Goal: Task Accomplishment & Management: Manage account settings

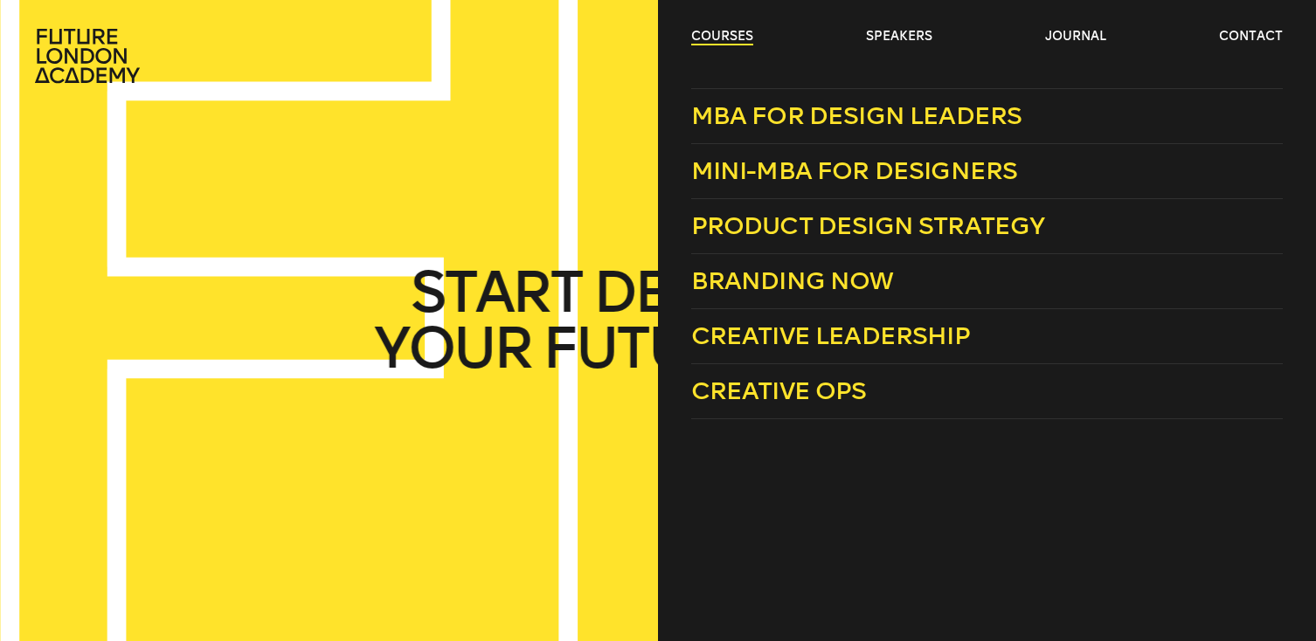
click at [694, 38] on link "courses" at bounding box center [722, 36] width 62 height 17
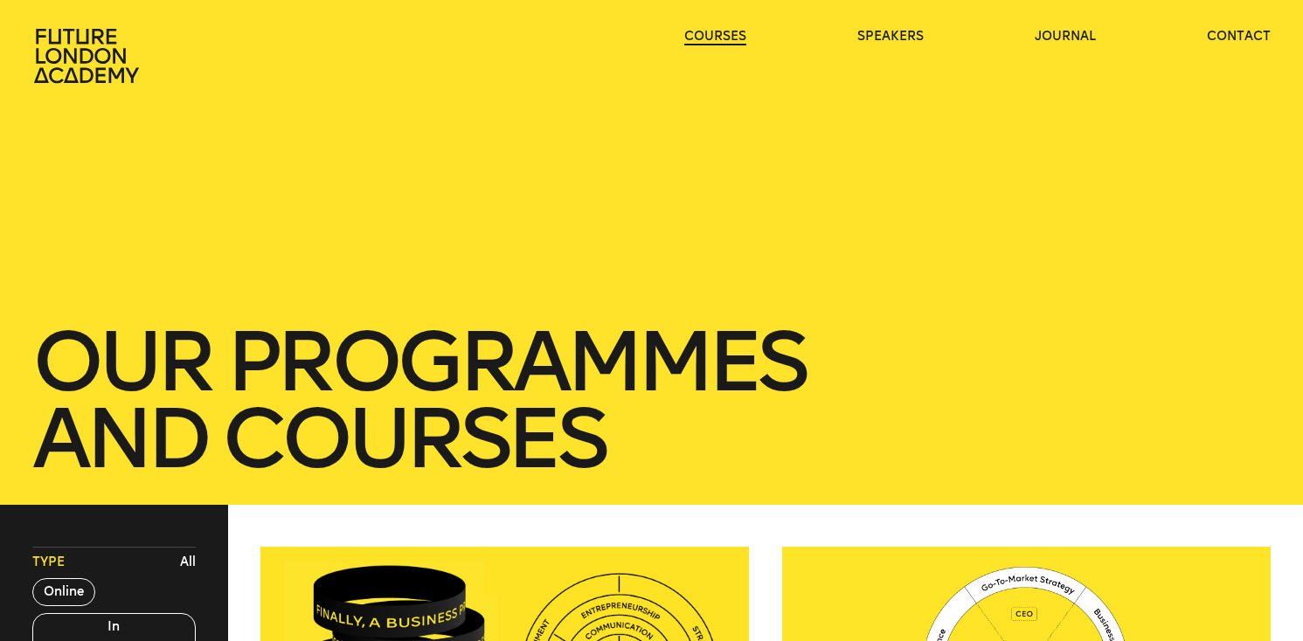
click at [694, 38] on link "courses" at bounding box center [715, 36] width 62 height 17
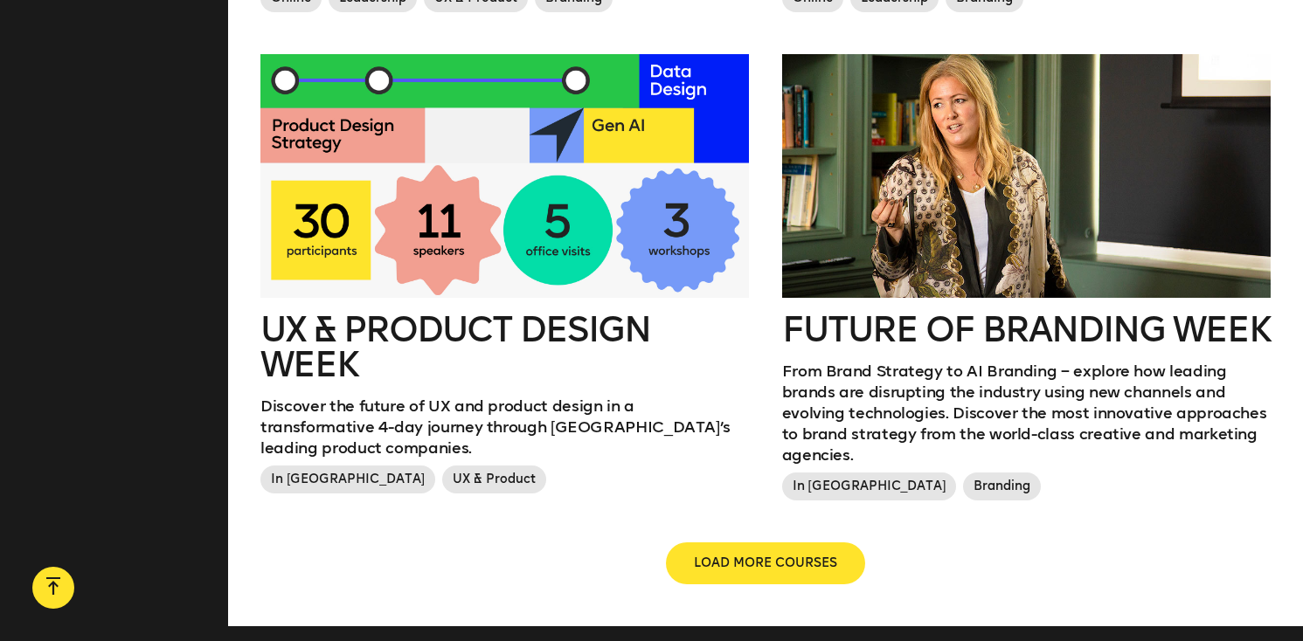
scroll to position [1933, 0]
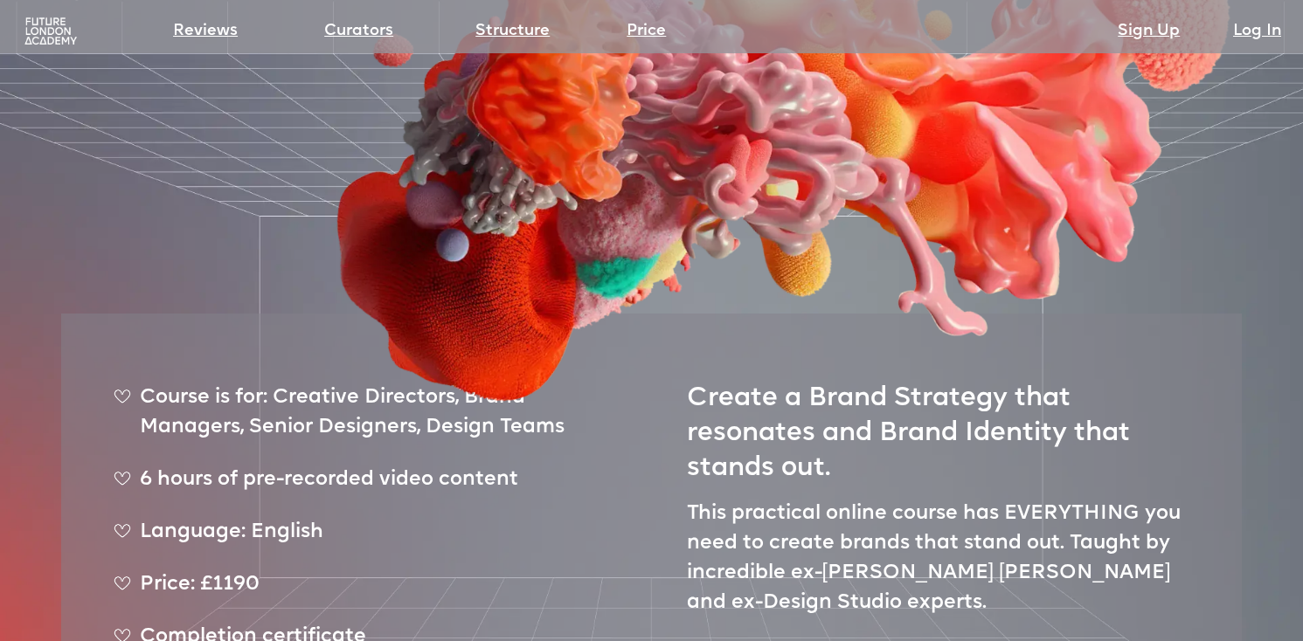
scroll to position [439, 0]
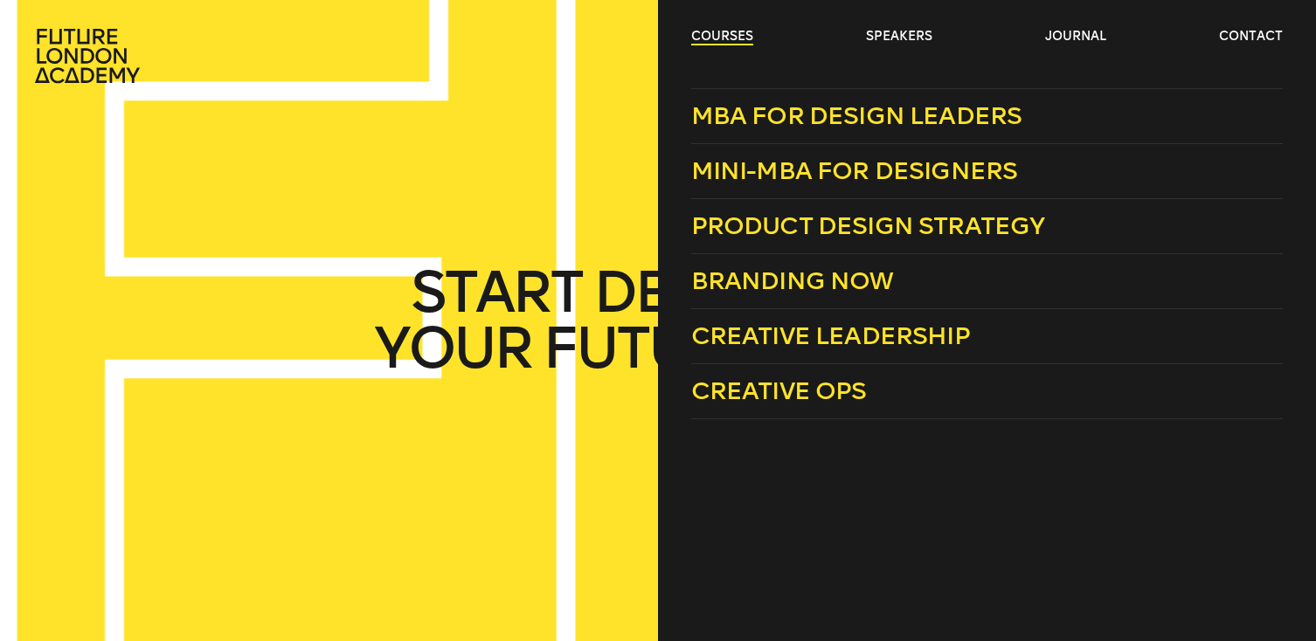
click at [714, 37] on link "courses" at bounding box center [722, 36] width 62 height 17
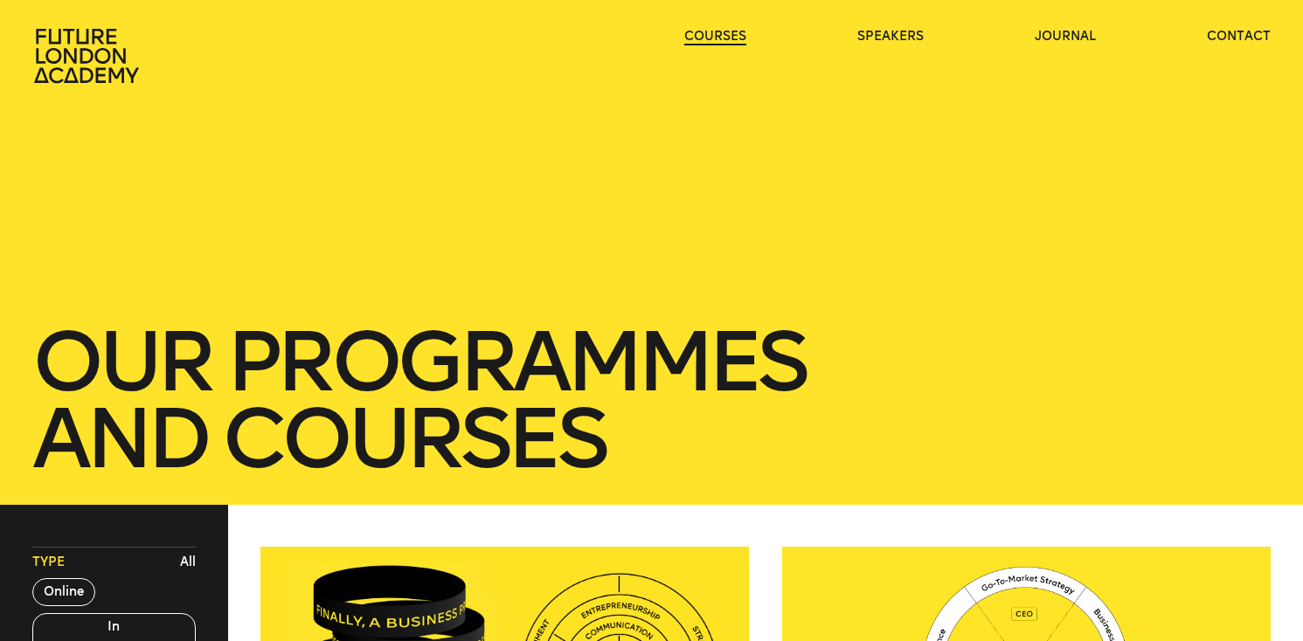
click at [714, 37] on link "courses" at bounding box center [715, 36] width 62 height 17
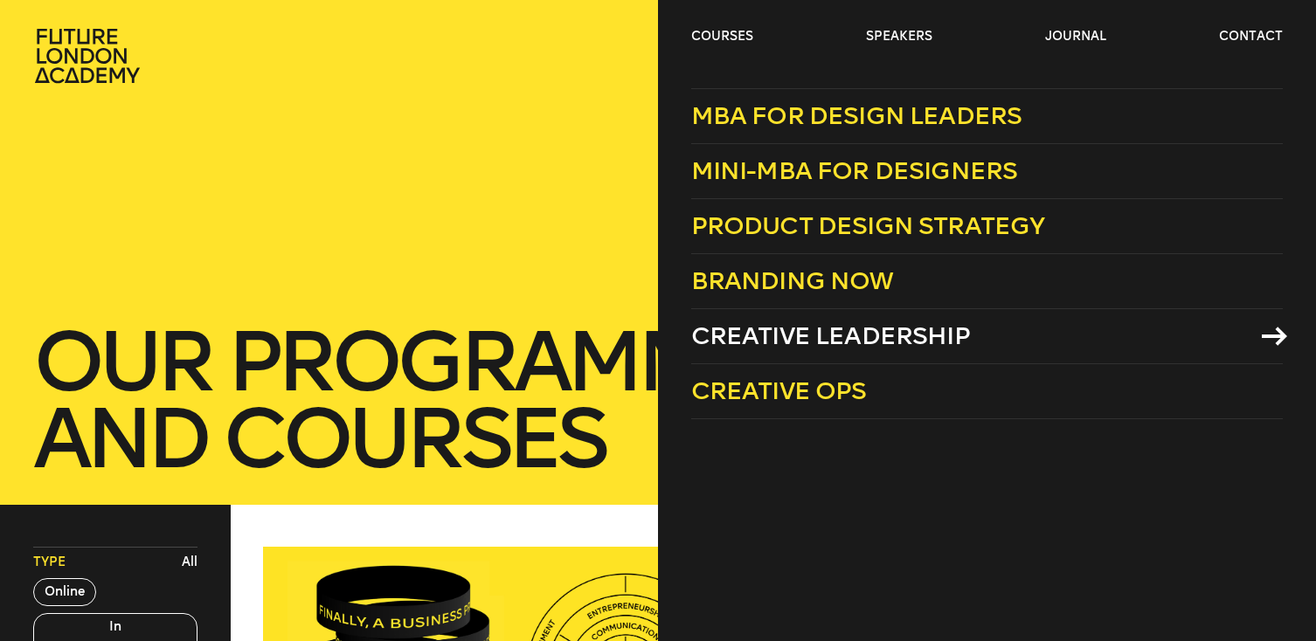
click at [827, 332] on span "Creative Leadership" at bounding box center [830, 336] width 279 height 29
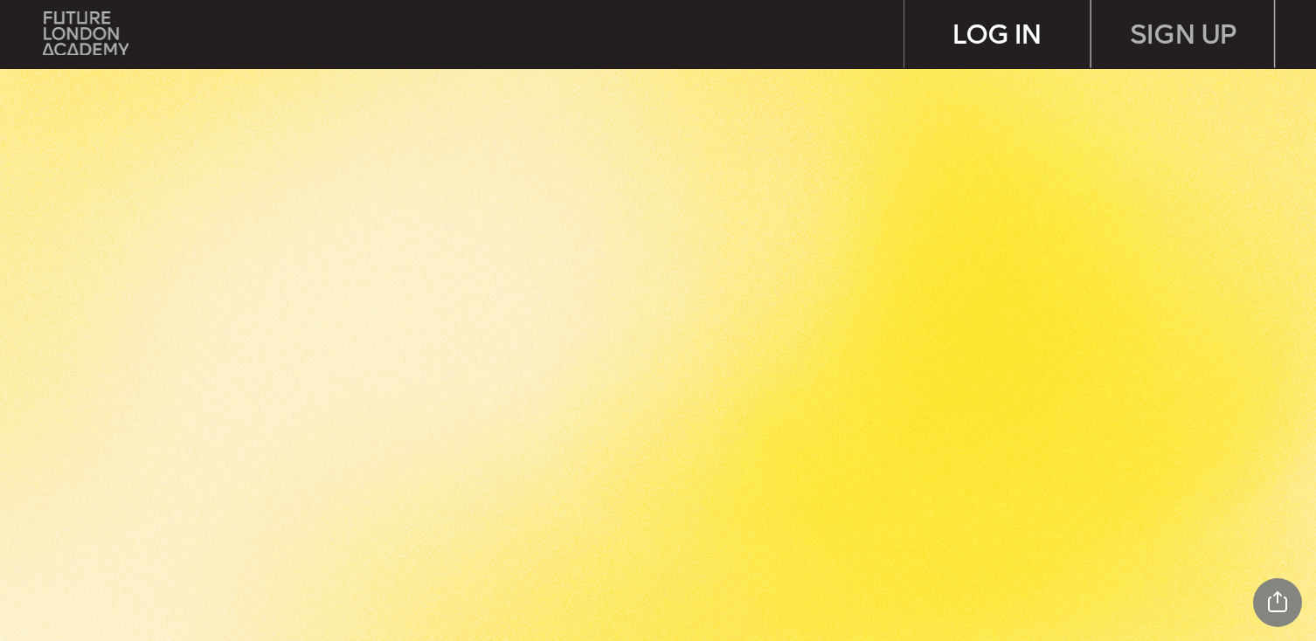
click at [990, 49] on div "LOG IN" at bounding box center [996, 34] width 185 height 68
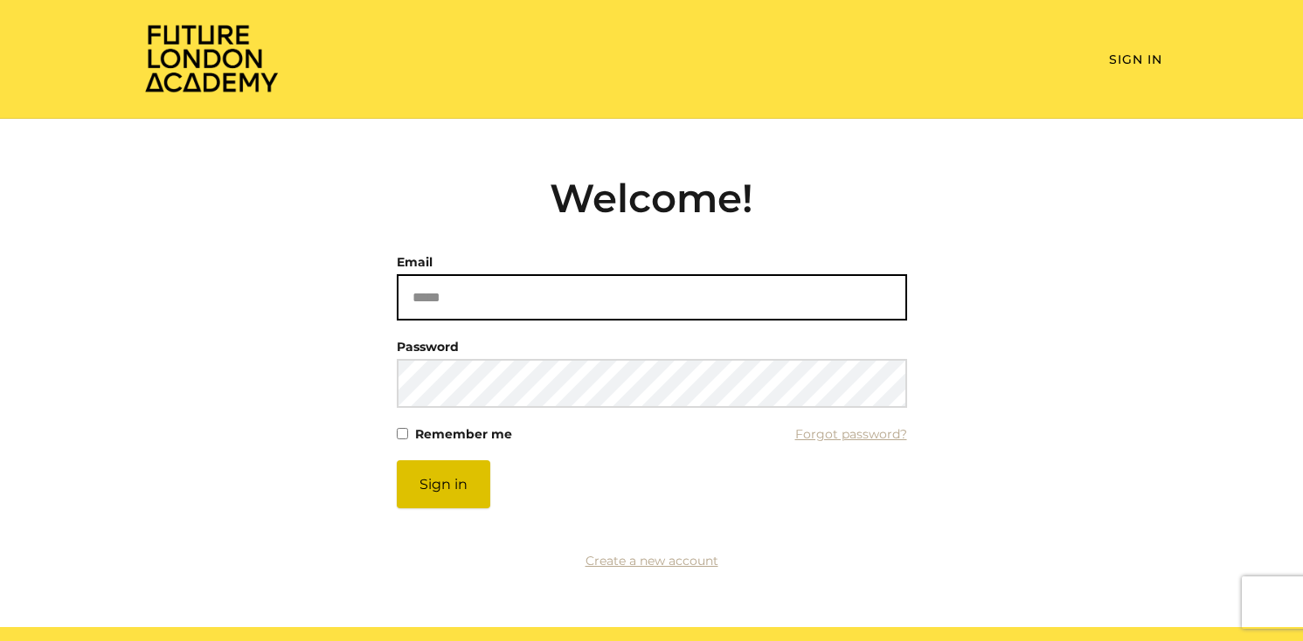
type input "**********"
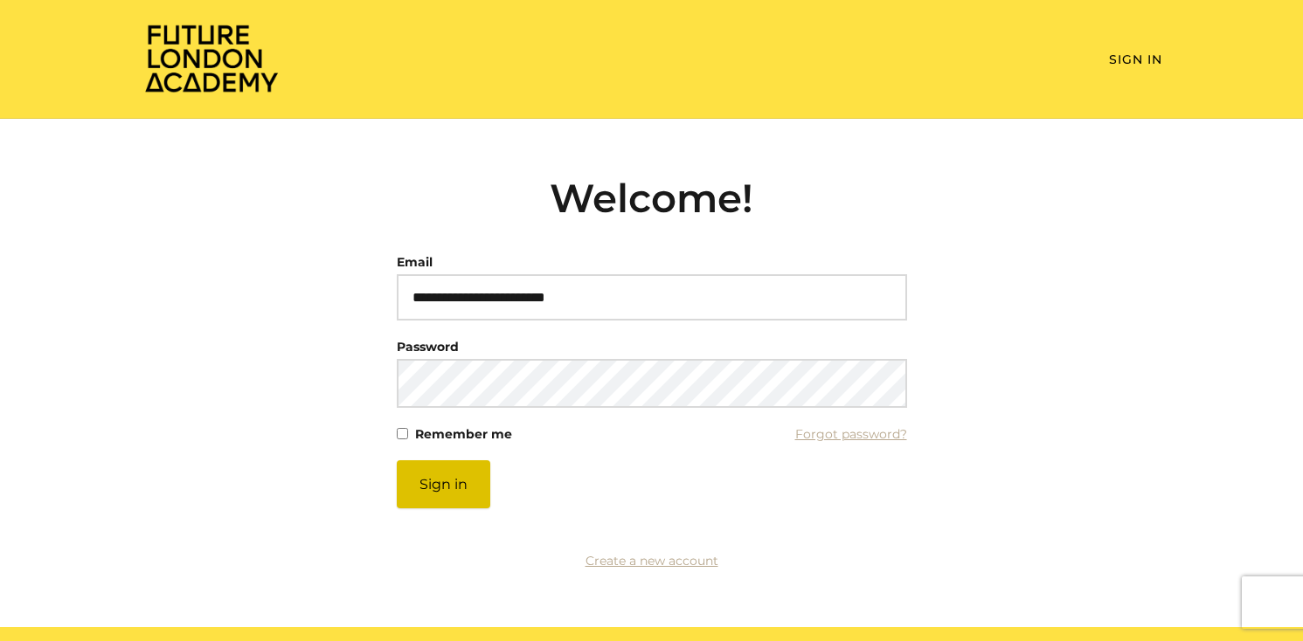
click at [457, 483] on button "Sign in" at bounding box center [443, 484] width 93 height 48
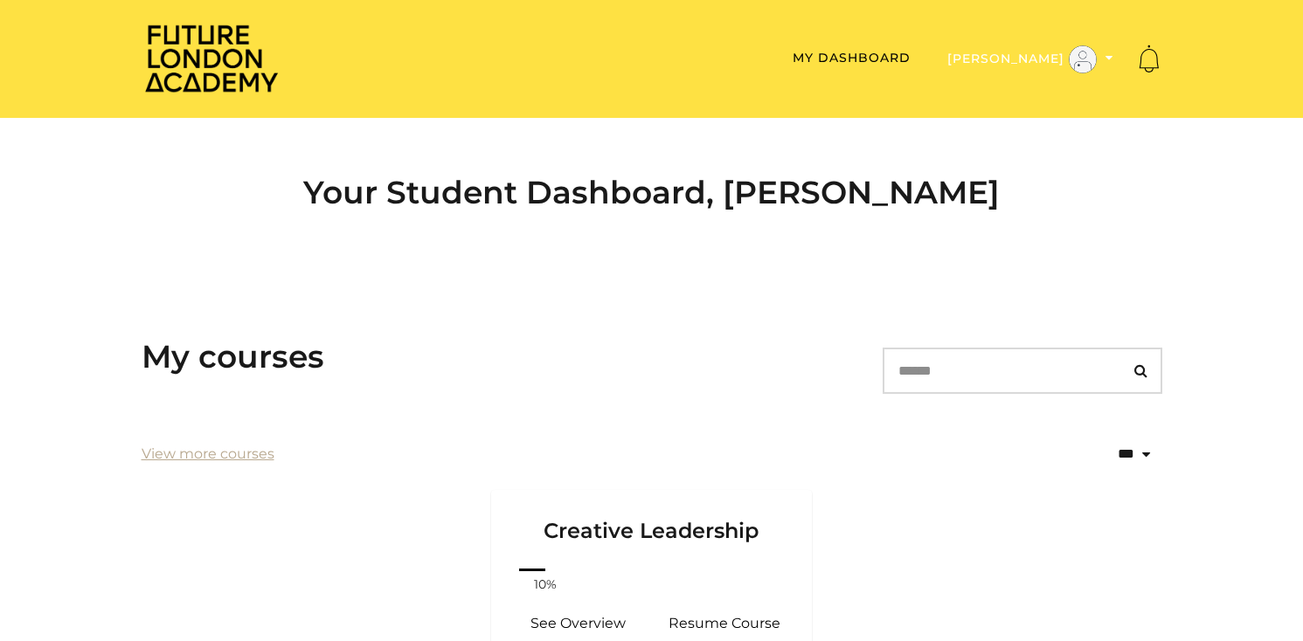
click at [1105, 64] on button "[PERSON_NAME]" at bounding box center [1030, 60] width 176 height 30
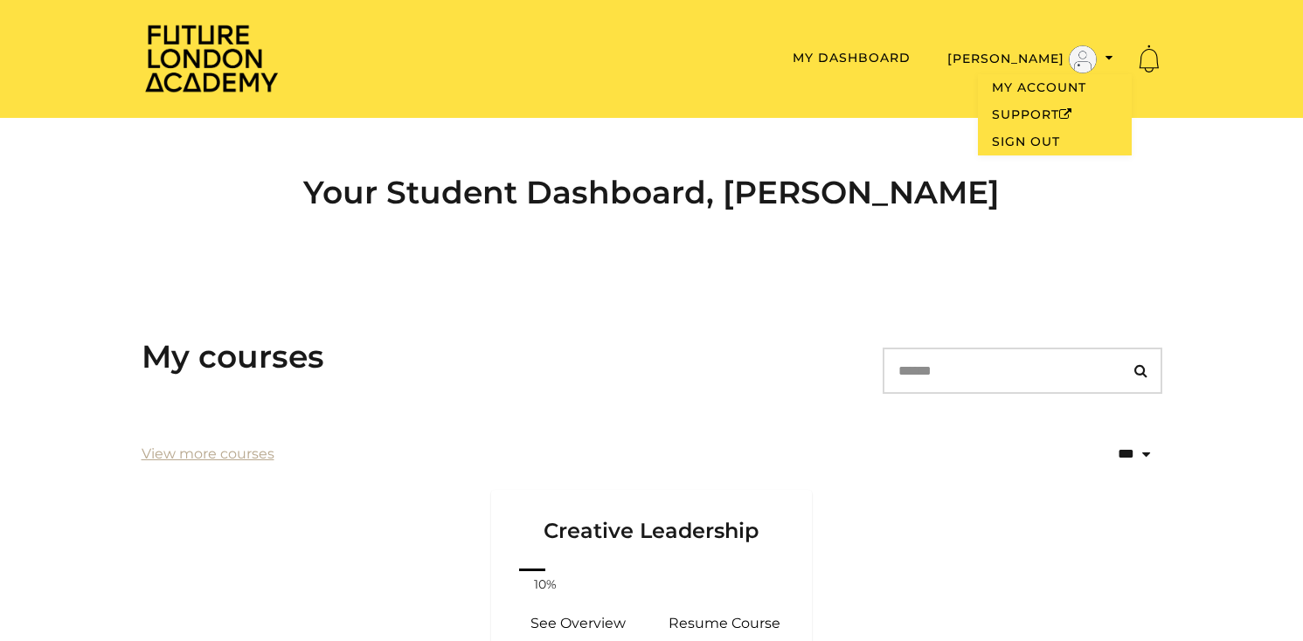
click at [785, 312] on div "**********" at bounding box center [652, 588] width 1048 height 613
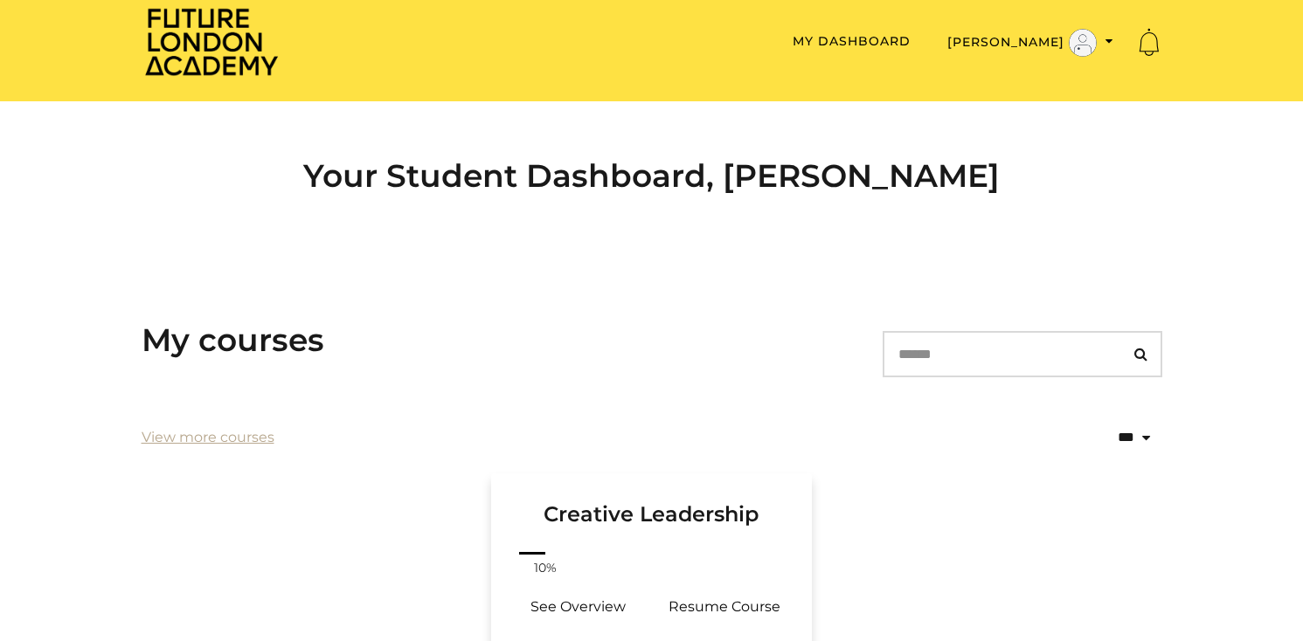
scroll to position [20, 0]
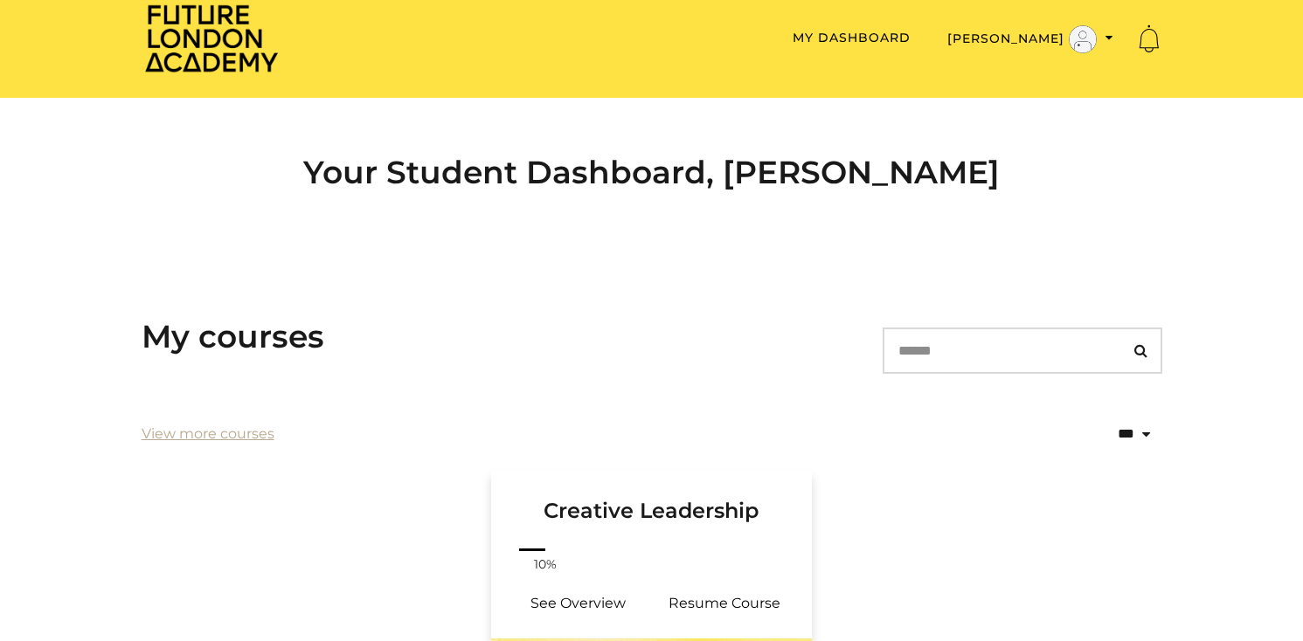
click at [655, 510] on h3 "Creative Leadership" at bounding box center [652, 497] width 280 height 54
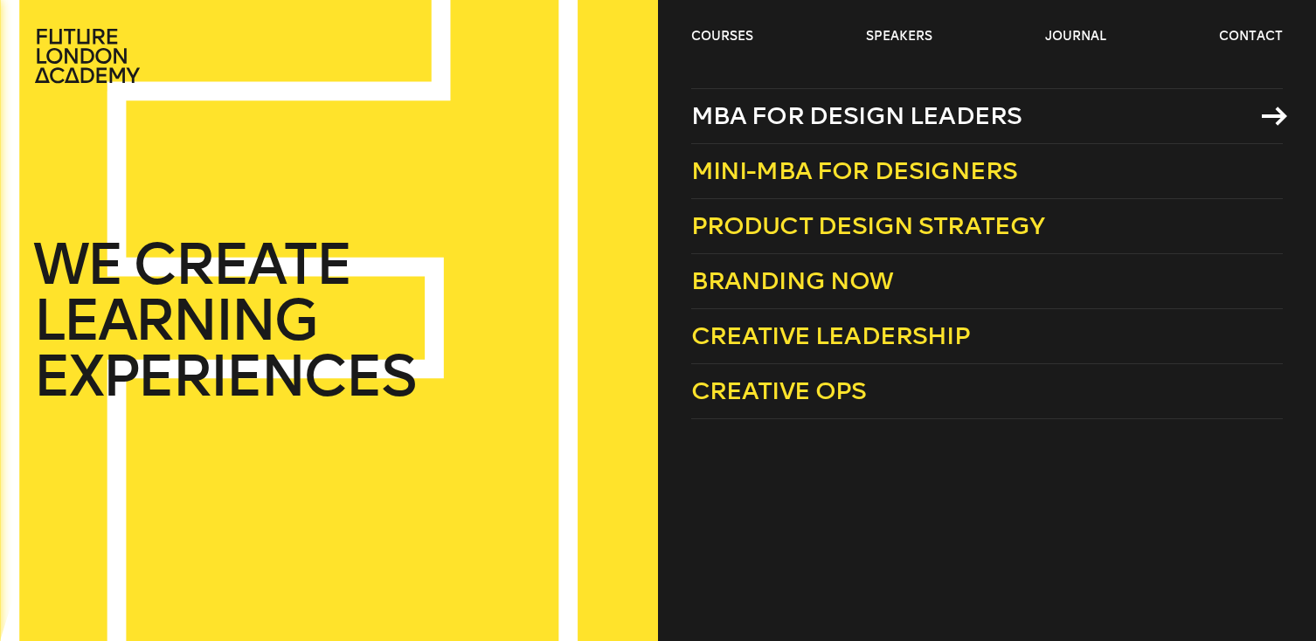
click at [818, 107] on span "MBA for Design Leaders" at bounding box center [856, 115] width 331 height 29
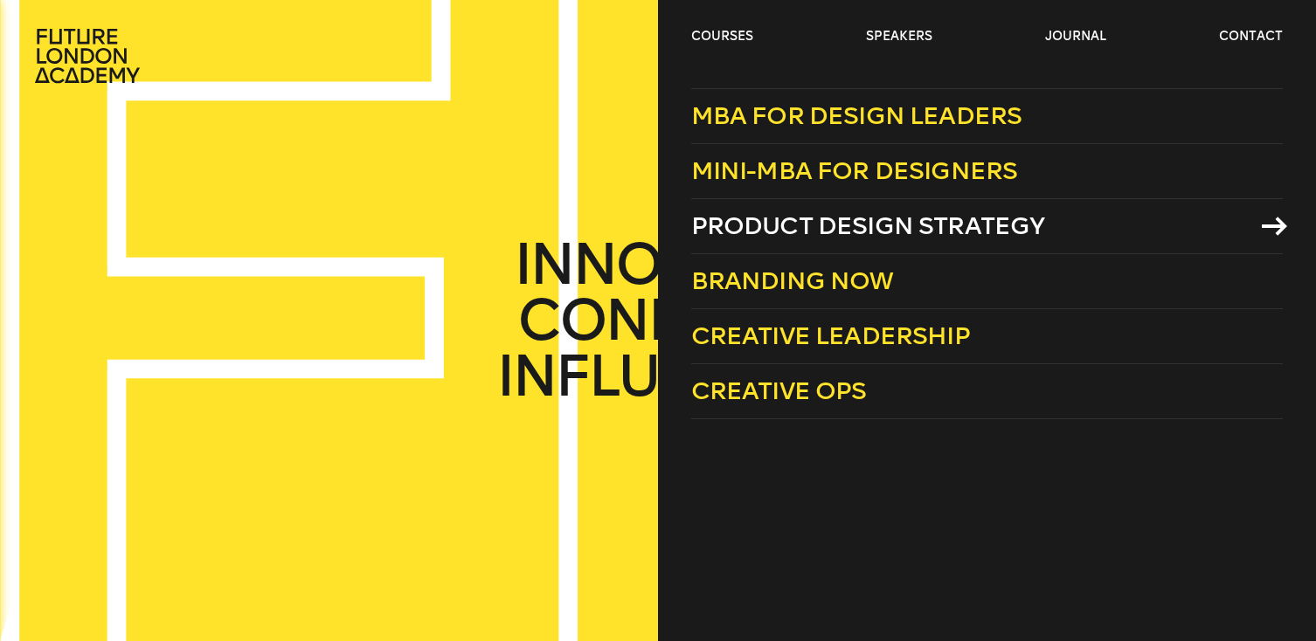
click at [811, 215] on span "Product Design Strategy" at bounding box center [868, 225] width 354 height 29
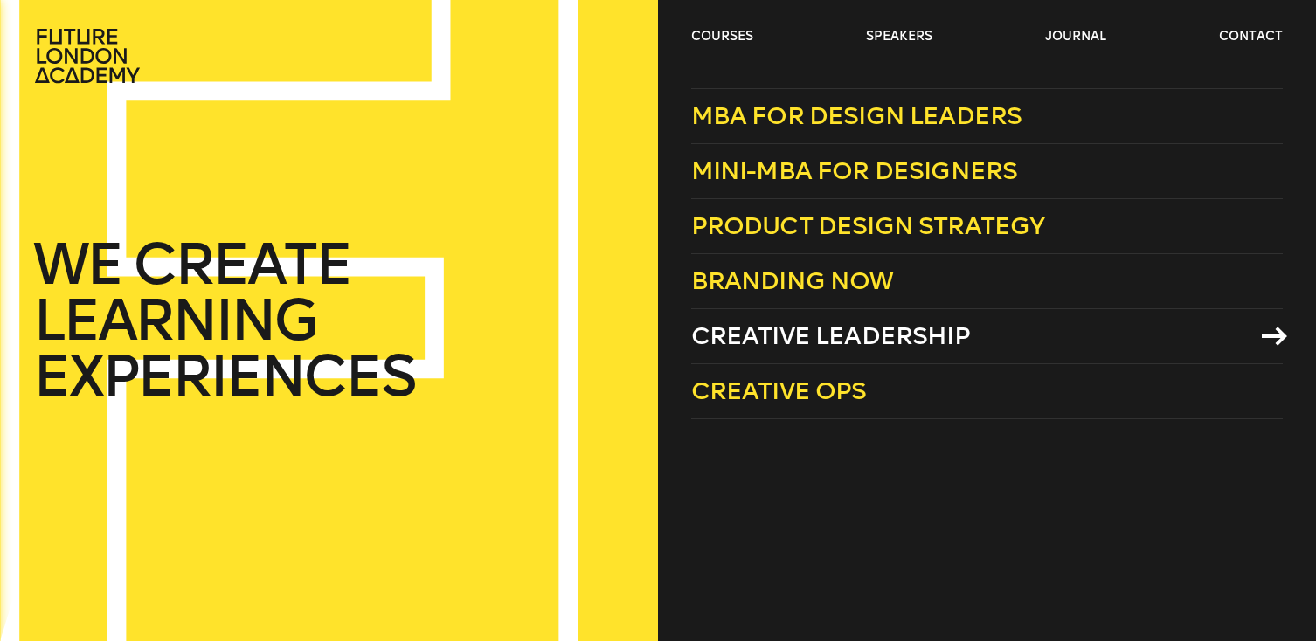
click at [813, 333] on span "Creative Leadership" at bounding box center [830, 336] width 279 height 29
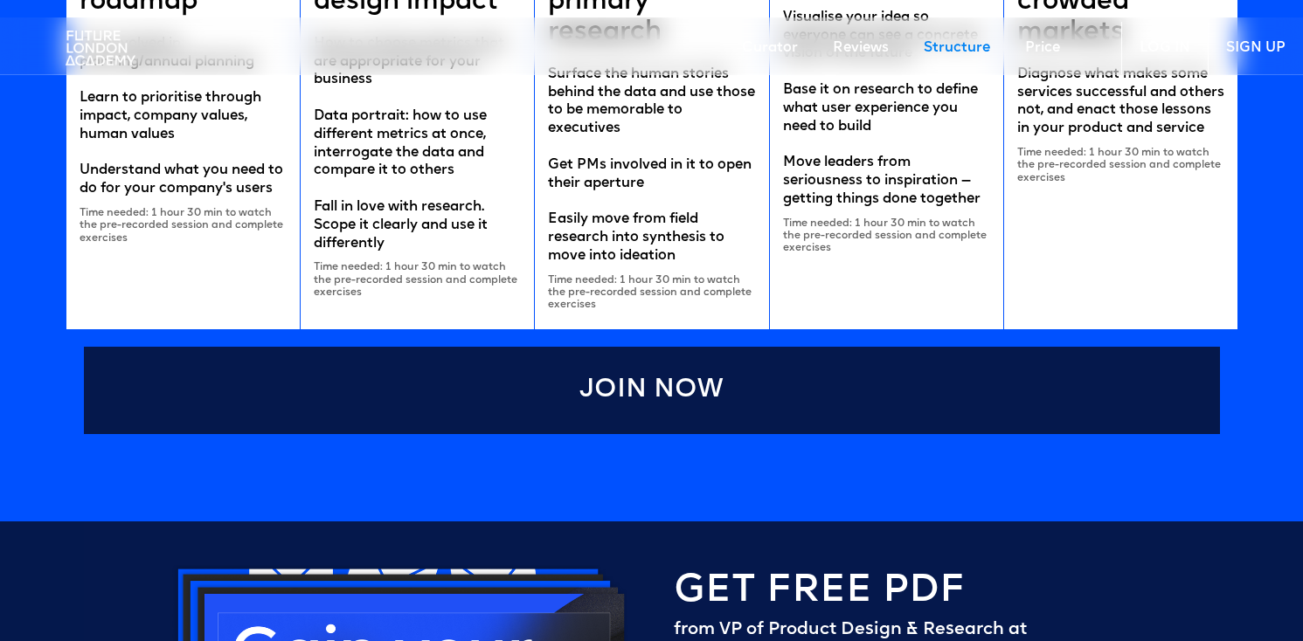
scroll to position [3815, 0]
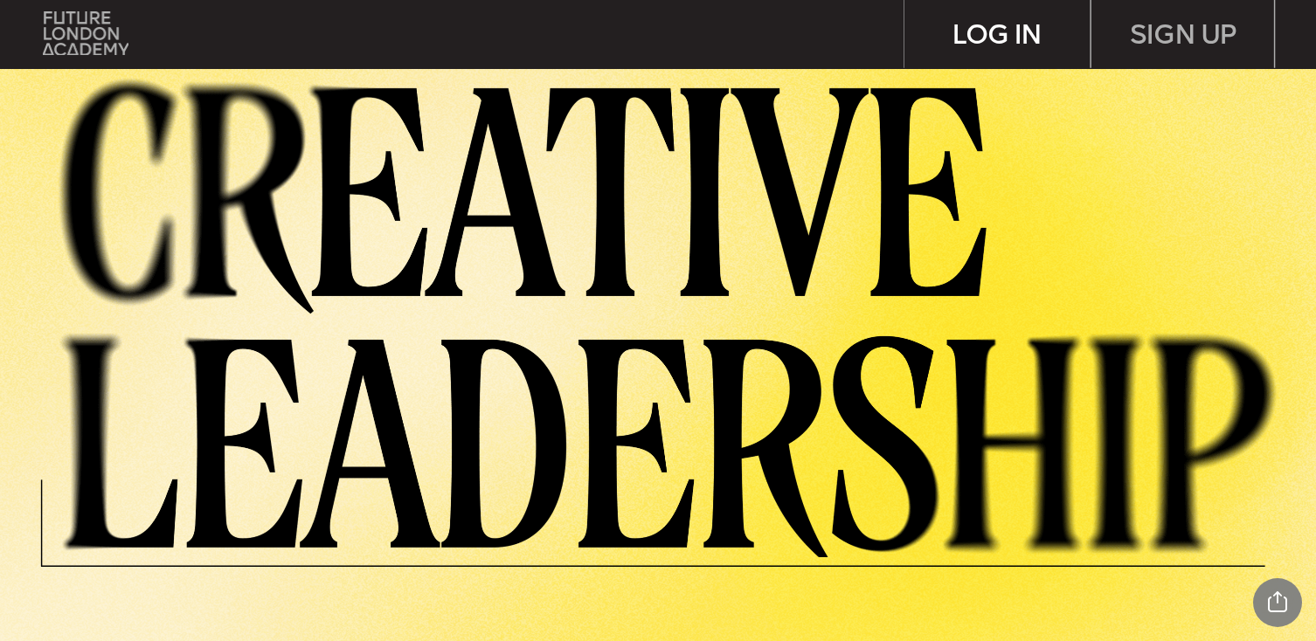
click at [990, 35] on div "LOG IN" at bounding box center [996, 34] width 185 height 68
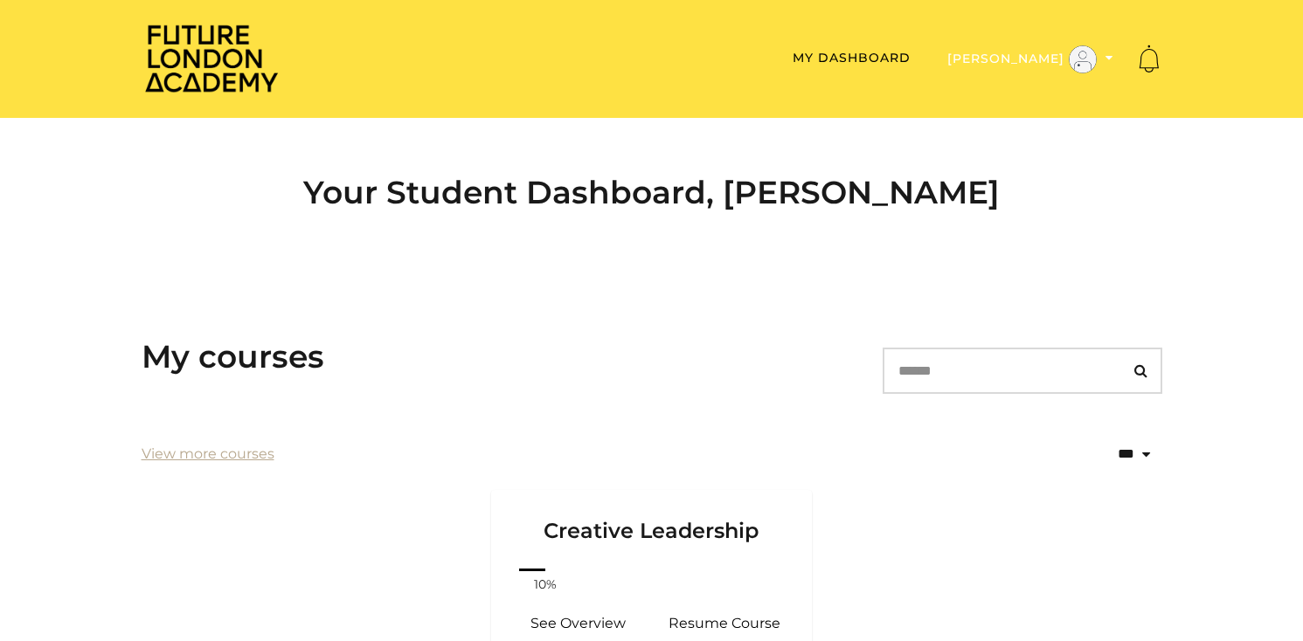
click at [1104, 64] on button "[PERSON_NAME]" at bounding box center [1030, 60] width 176 height 30
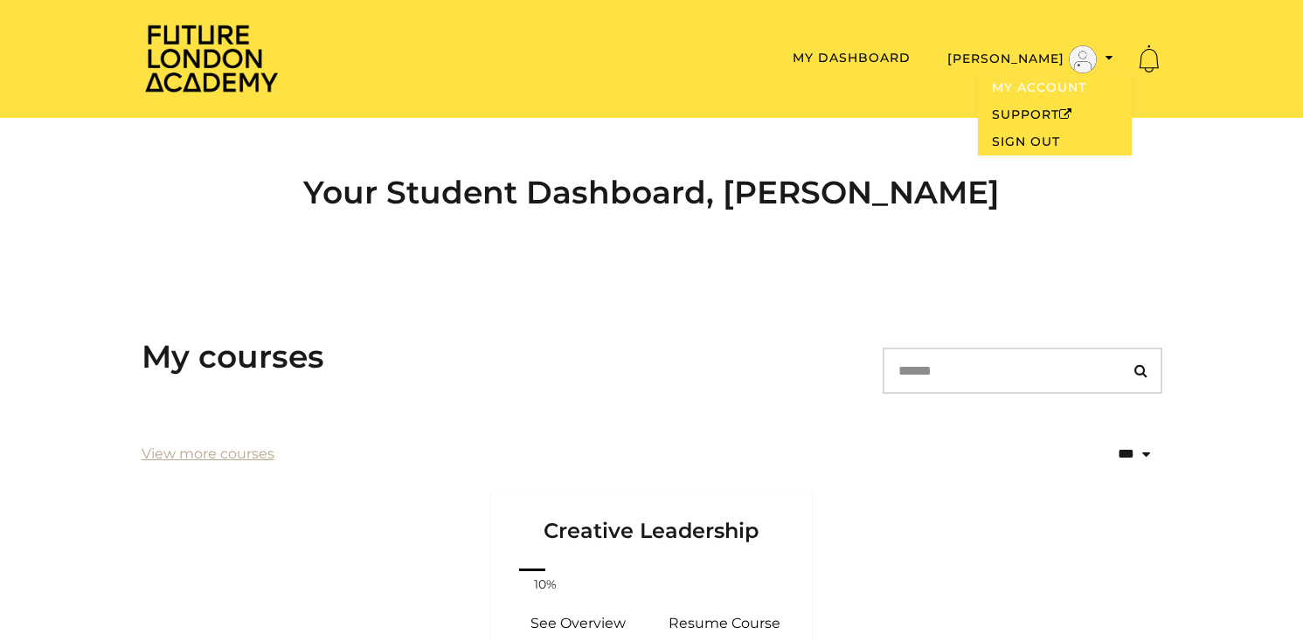
click at [1043, 82] on link "My Account" at bounding box center [1055, 87] width 154 height 27
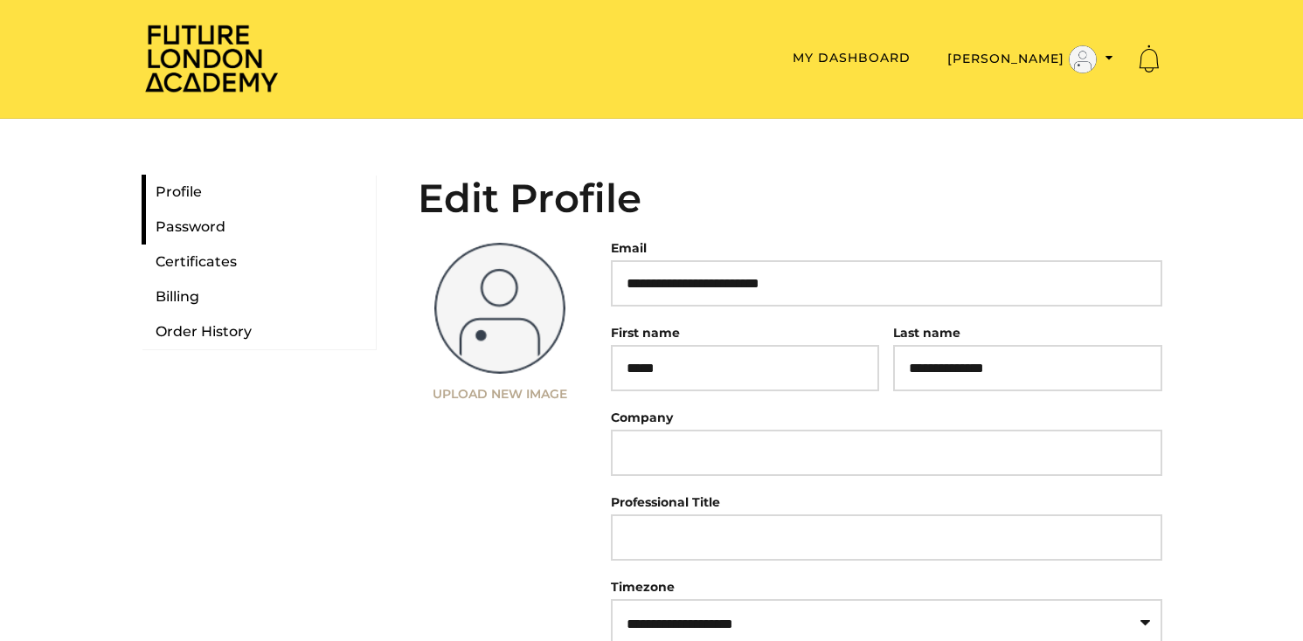
click at [201, 236] on link "Password" at bounding box center [259, 227] width 234 height 35
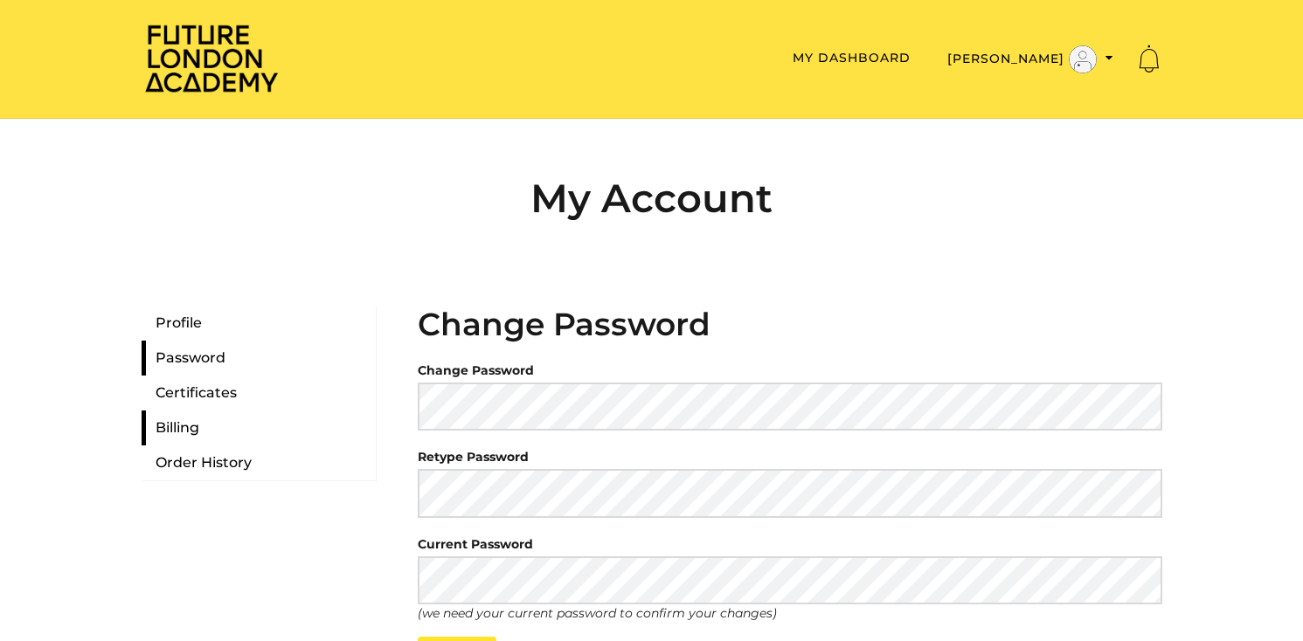
click at [184, 425] on link "Billing" at bounding box center [259, 428] width 234 height 35
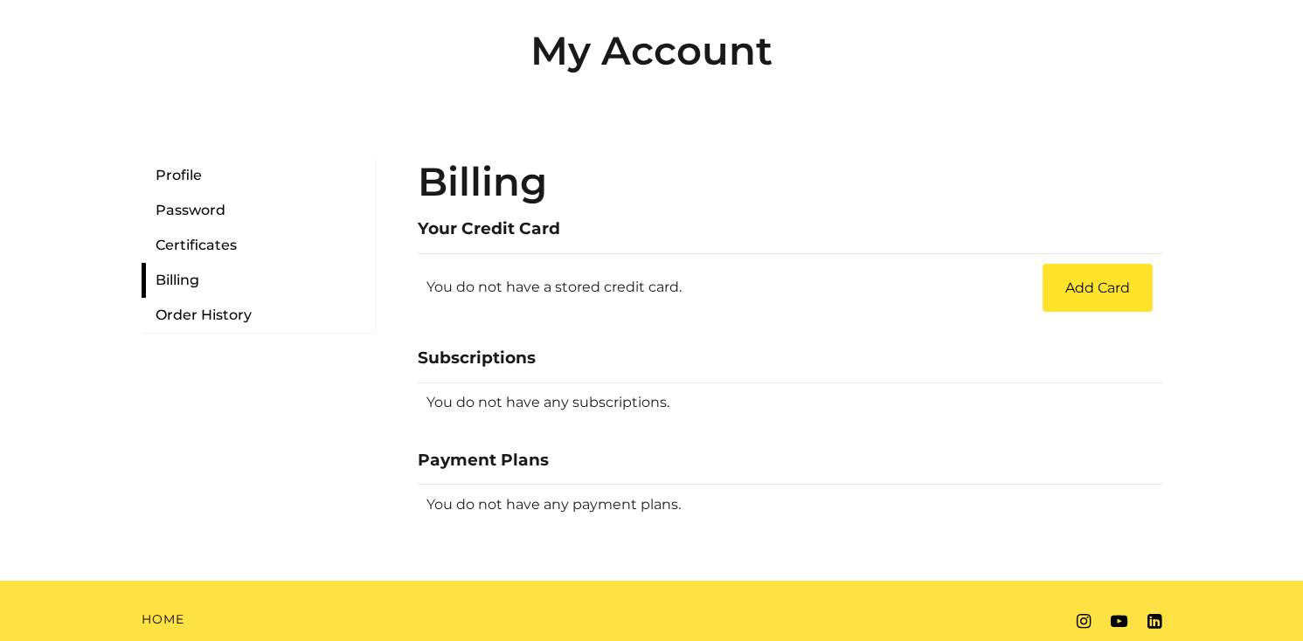
scroll to position [202, 0]
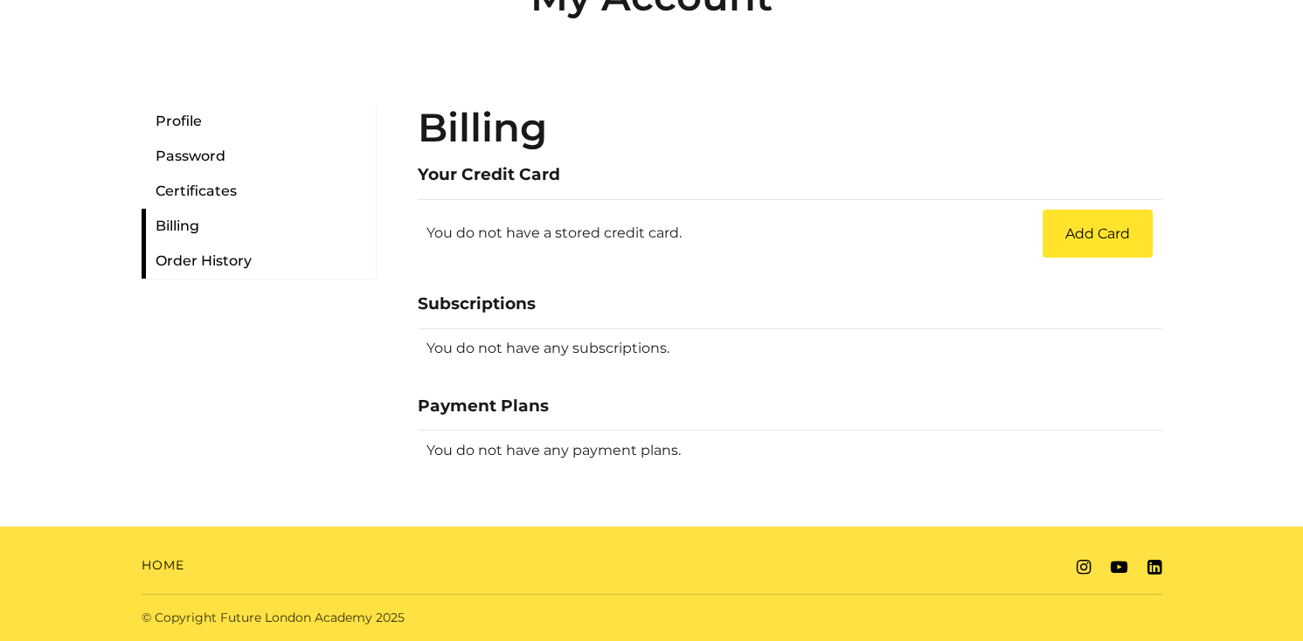
click at [190, 259] on link "Order History" at bounding box center [259, 261] width 234 height 35
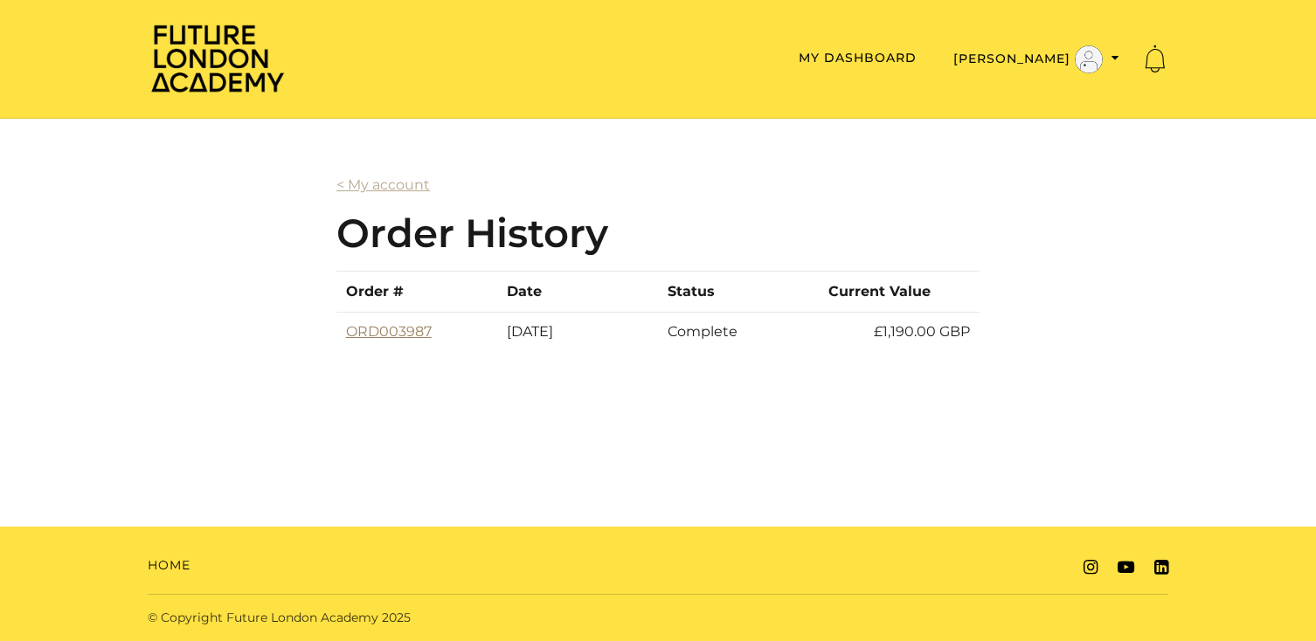
click at [383, 328] on link "ORD003987" at bounding box center [389, 331] width 86 height 17
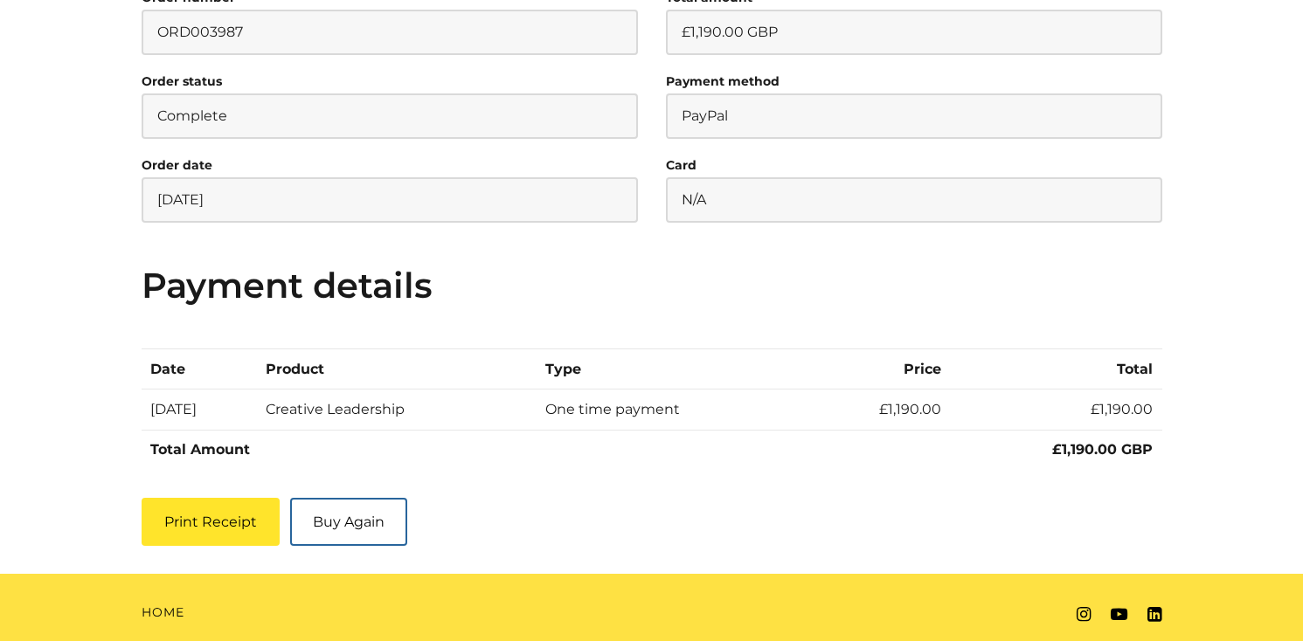
scroll to position [364, 0]
